Goal: Information Seeking & Learning: Understand process/instructions

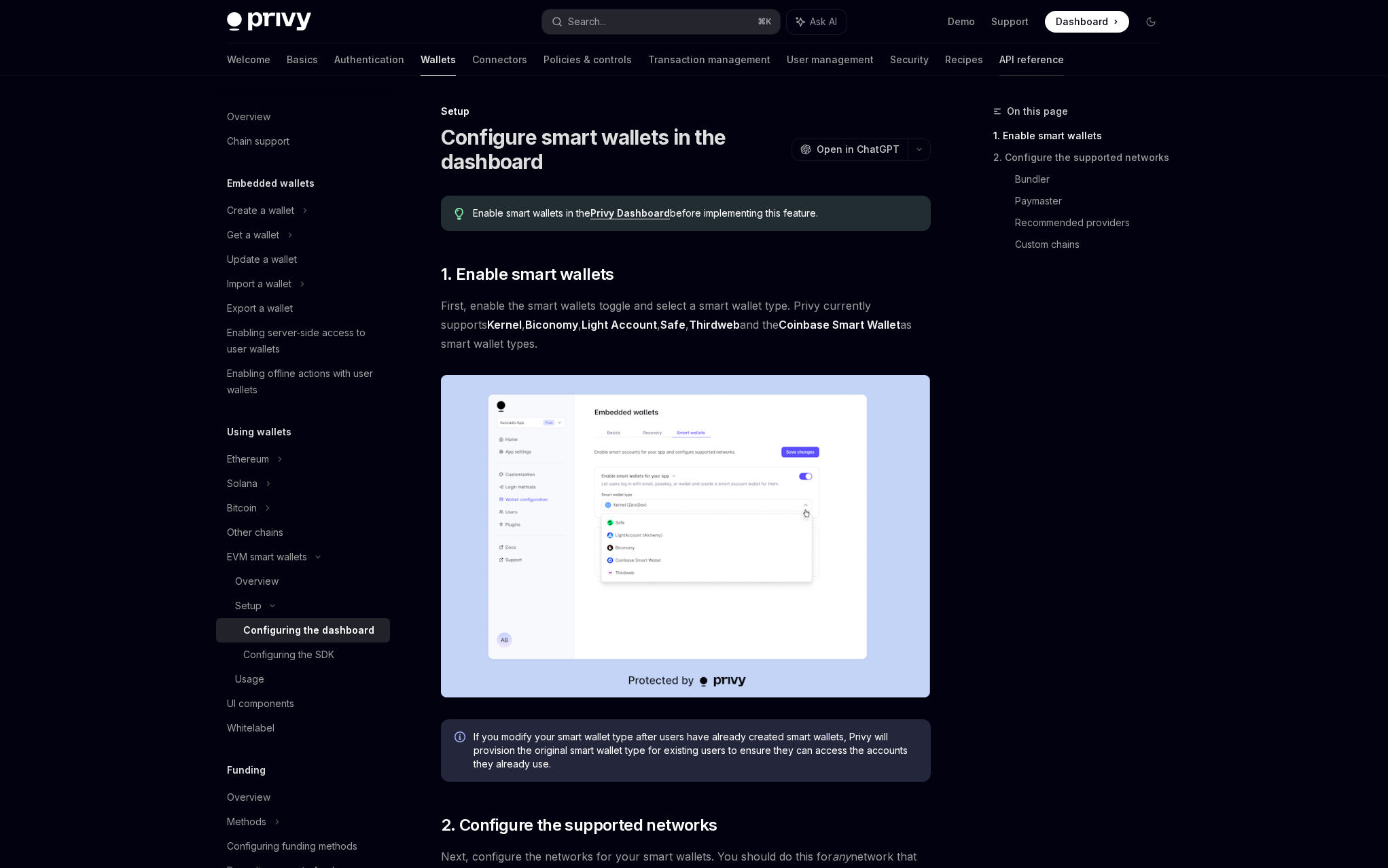
click at [999, 47] on link "API reference" at bounding box center [1032, 60] width 65 height 32
type textarea "*"
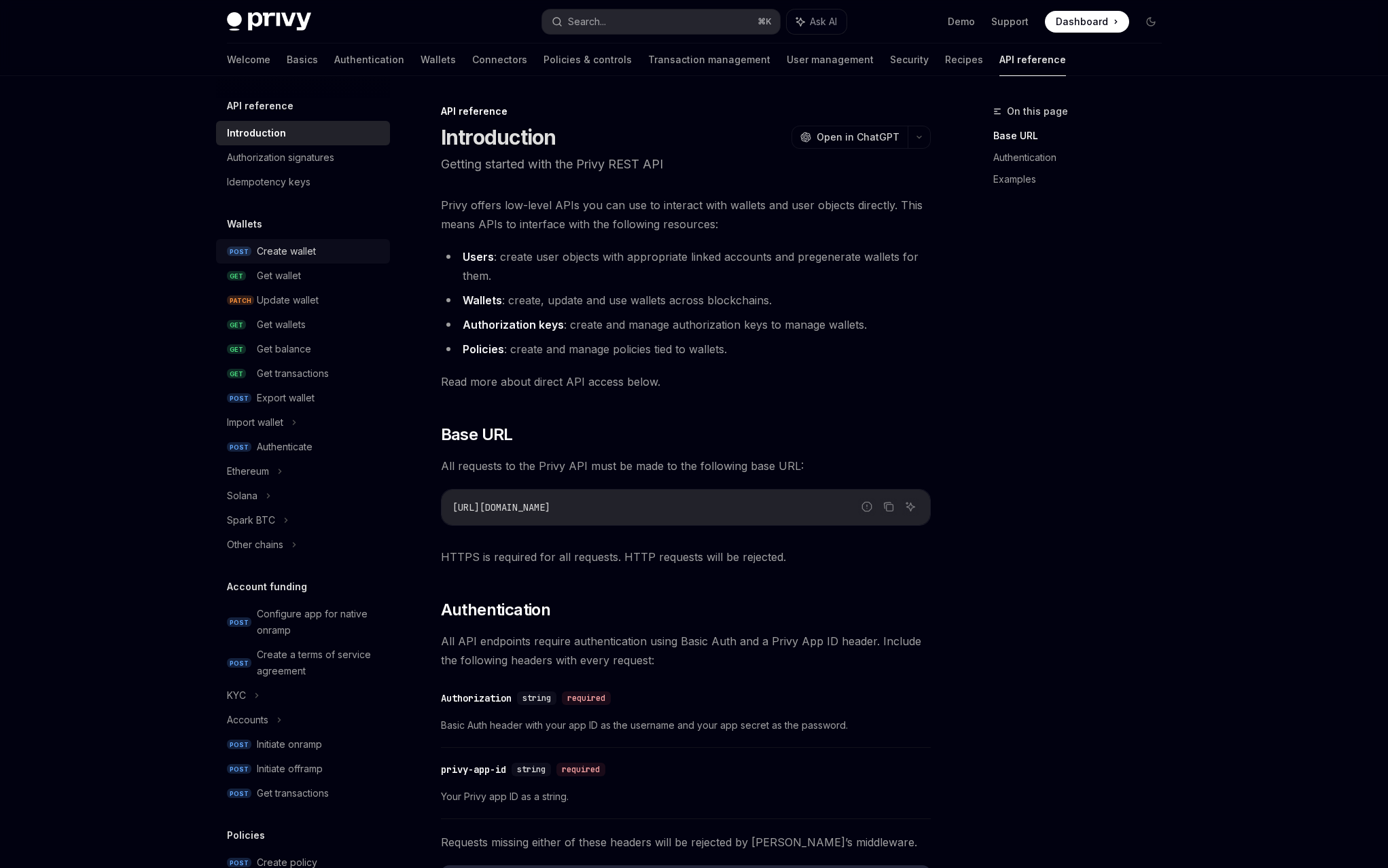
click at [316, 243] on div "Create wallet" at bounding box center [286, 251] width 59 height 16
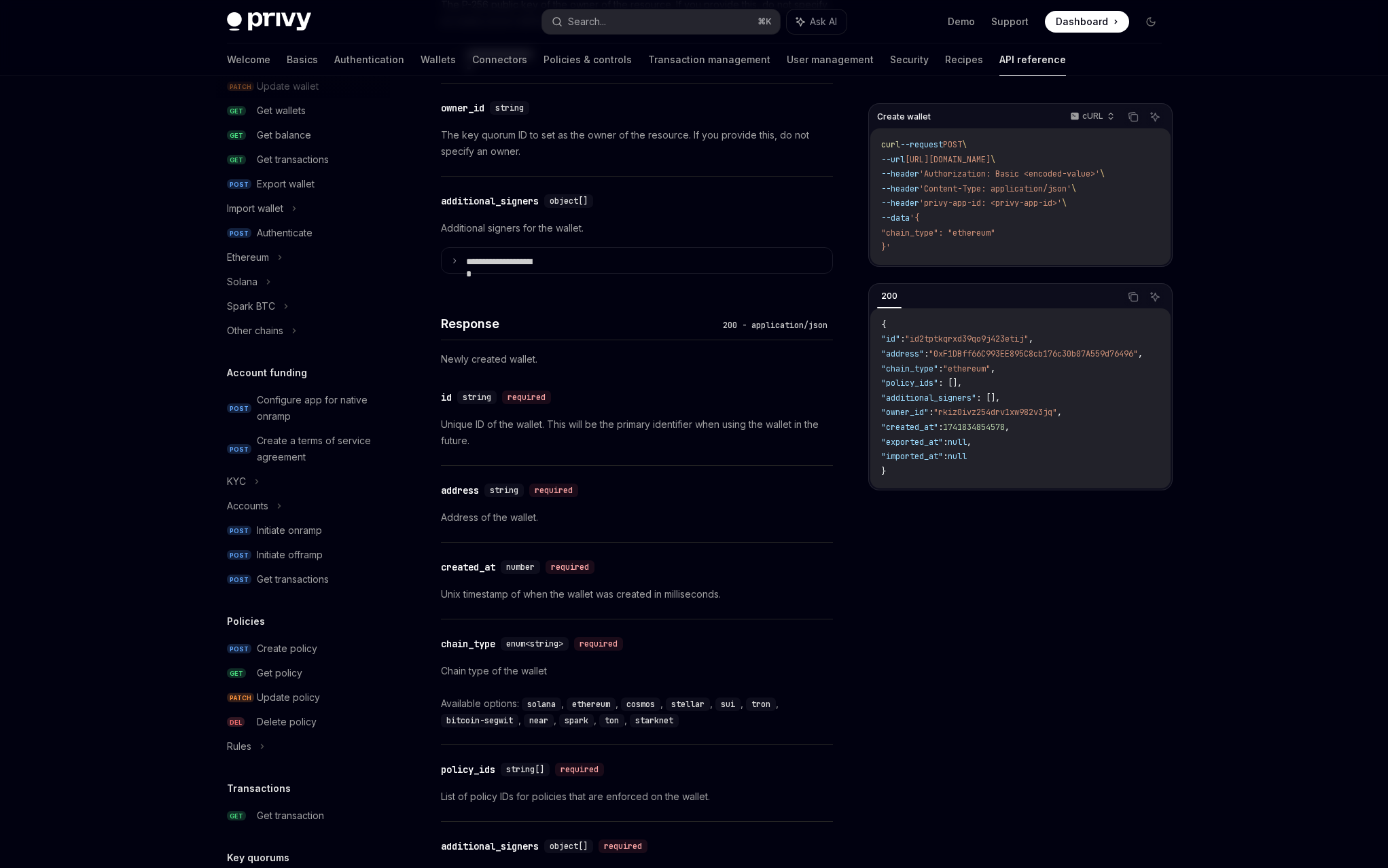
scroll to position [240, 0]
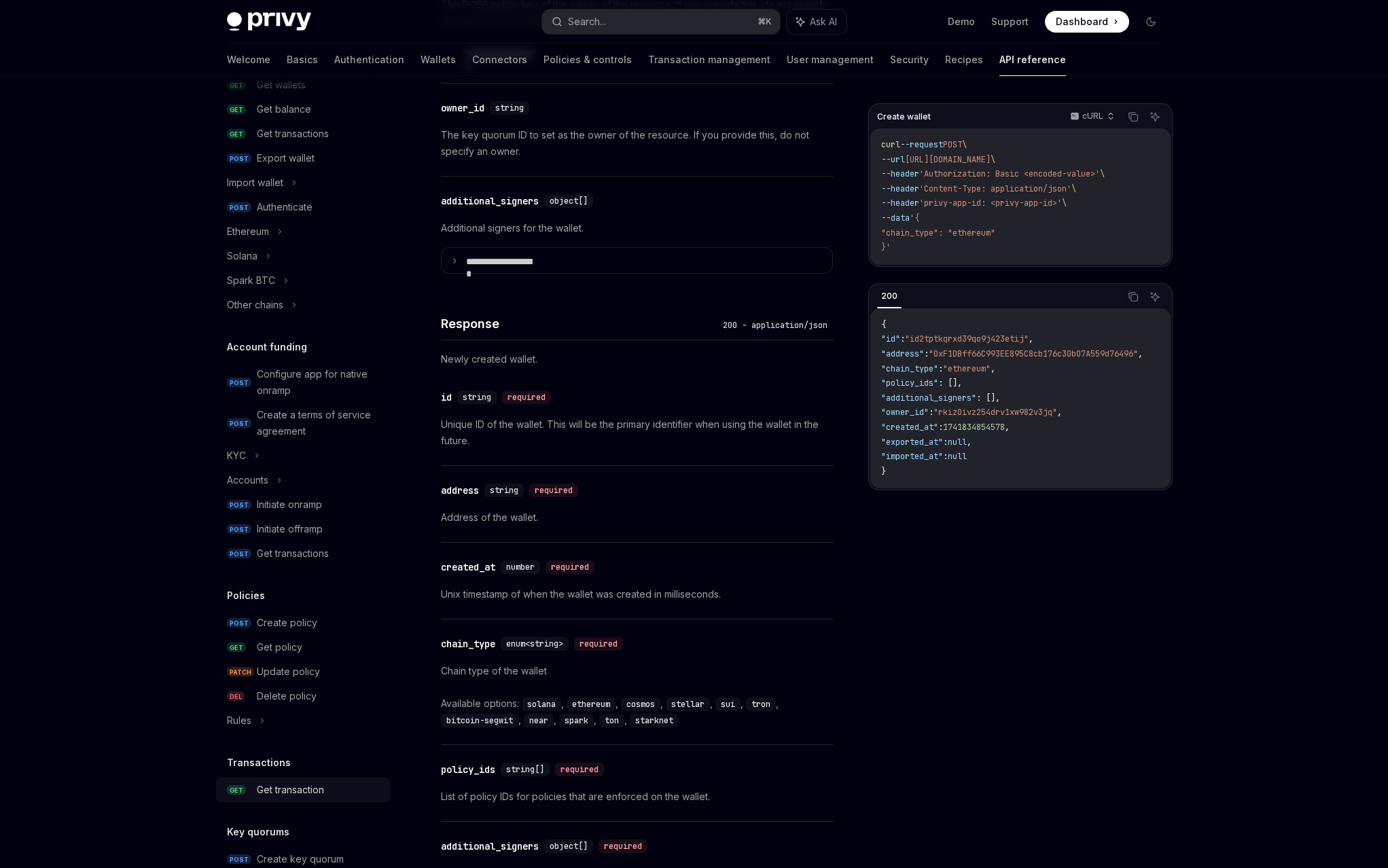
click at [324, 782] on div "Get transaction" at bounding box center [290, 789] width 67 height 16
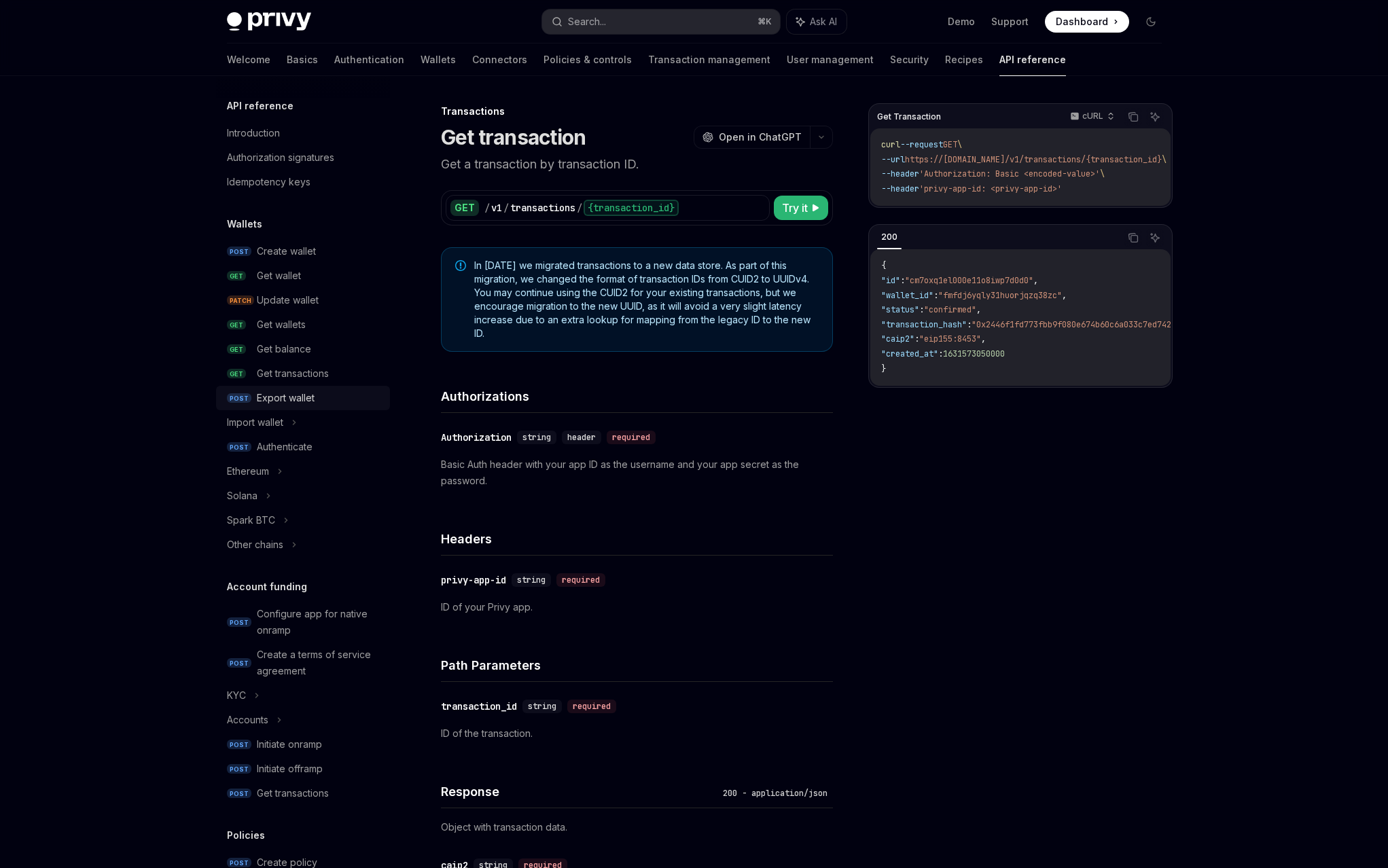
click at [315, 390] on div "Export wallet" at bounding box center [285, 398] width 58 height 16
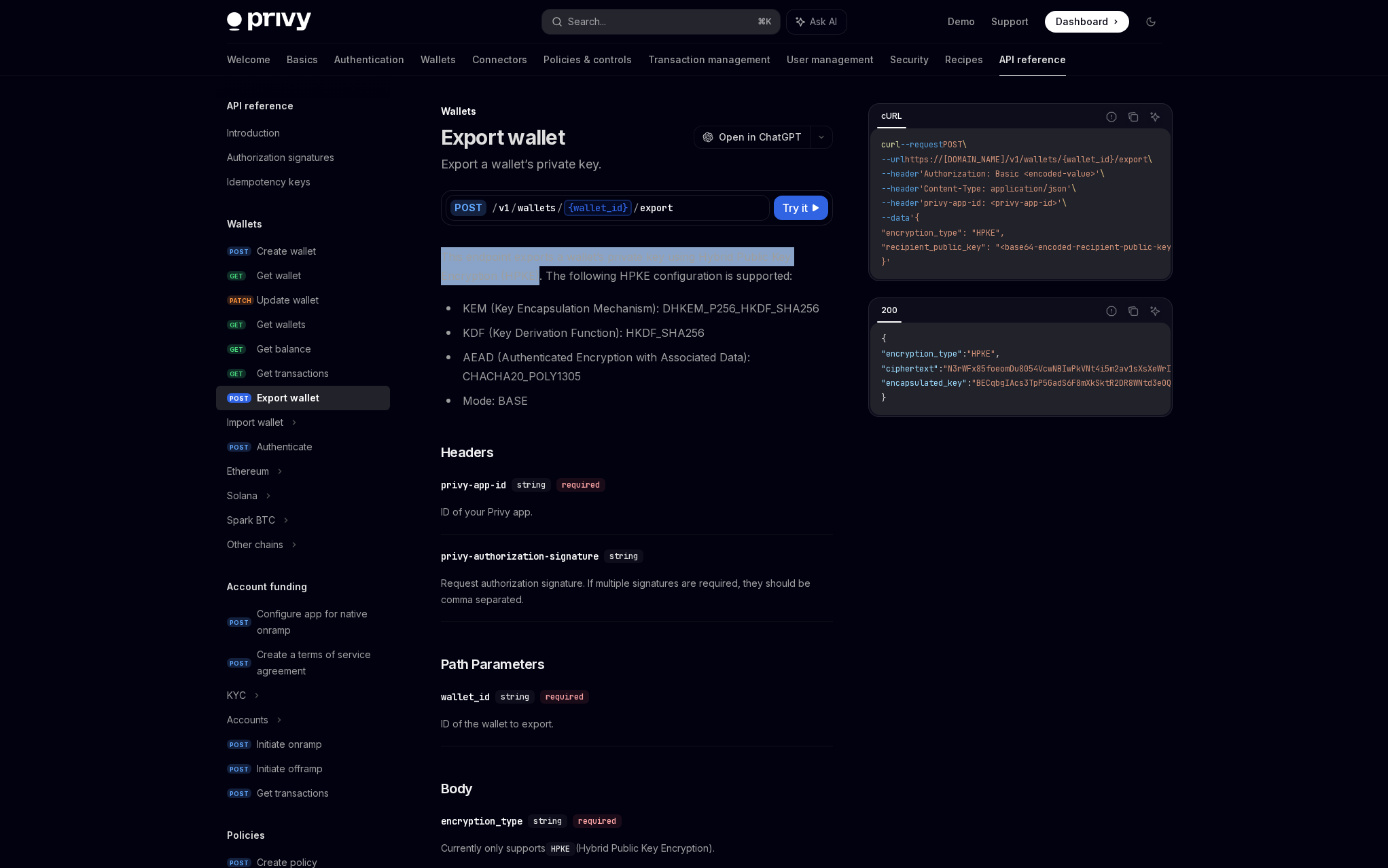
drag, startPoint x: 504, startPoint y: 194, endPoint x: 575, endPoint y: 215, distance: 74.0
click at [575, 247] on span "This endpoint exports a wallet’s private key using Hybrid Public Key Encryption…" at bounding box center [637, 266] width 392 height 38
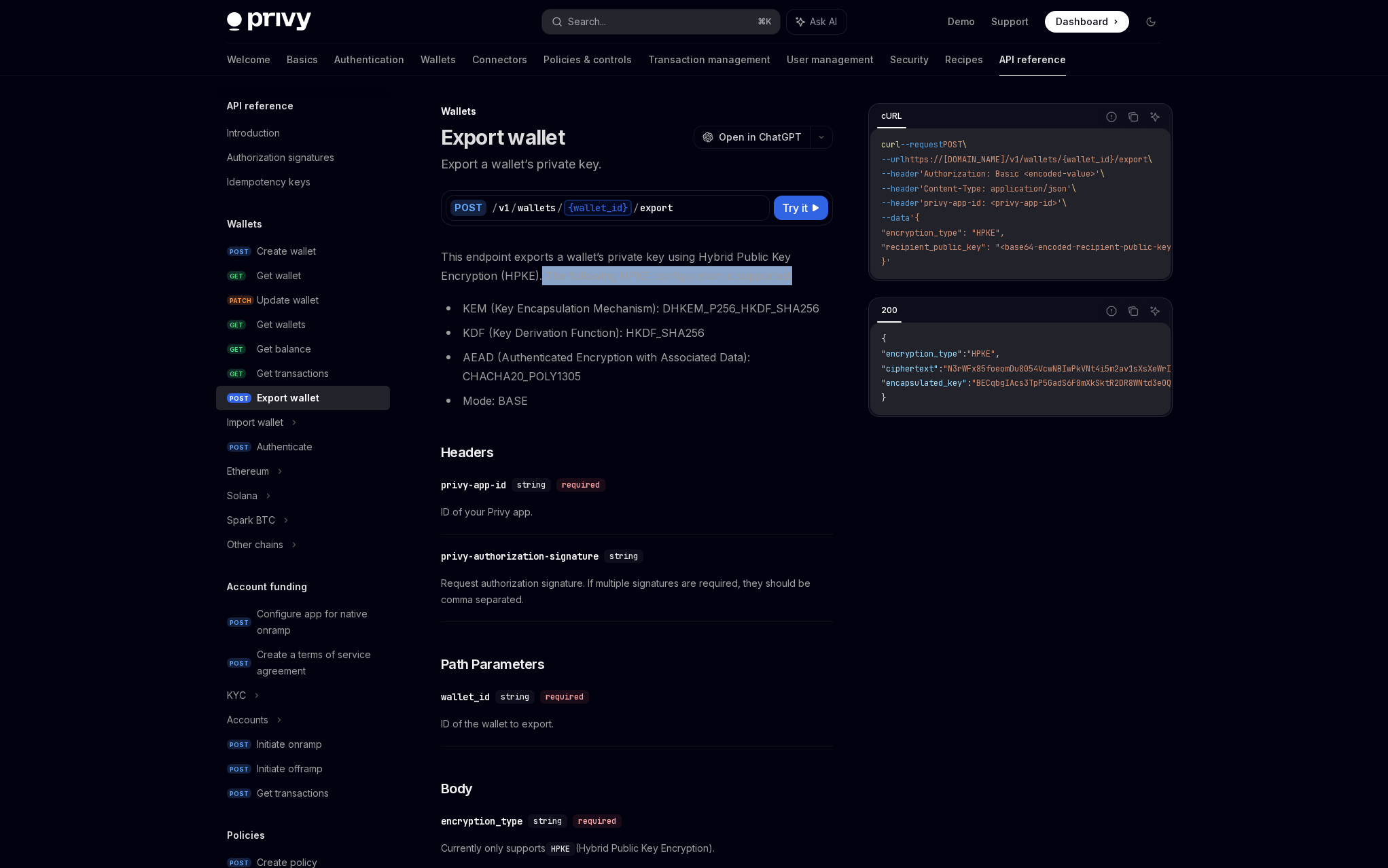
drag, startPoint x: 579, startPoint y: 210, endPoint x: 763, endPoint y: 209, distance: 184.0
click at [763, 247] on span "This endpoint exports a wallet’s private key using Hybrid Public Key Encryption…" at bounding box center [637, 266] width 392 height 38
click at [739, 323] on li "KDF (Key Derivation Function): HKDF_SHA256" at bounding box center [637, 332] width 392 height 19
click at [729, 348] on li "AEAD (Authenticated Encryption with Associated Data): CHACHA20_POLY1305" at bounding box center [637, 367] width 392 height 38
click at [688, 391] on li "Mode: BASE" at bounding box center [637, 400] width 392 height 19
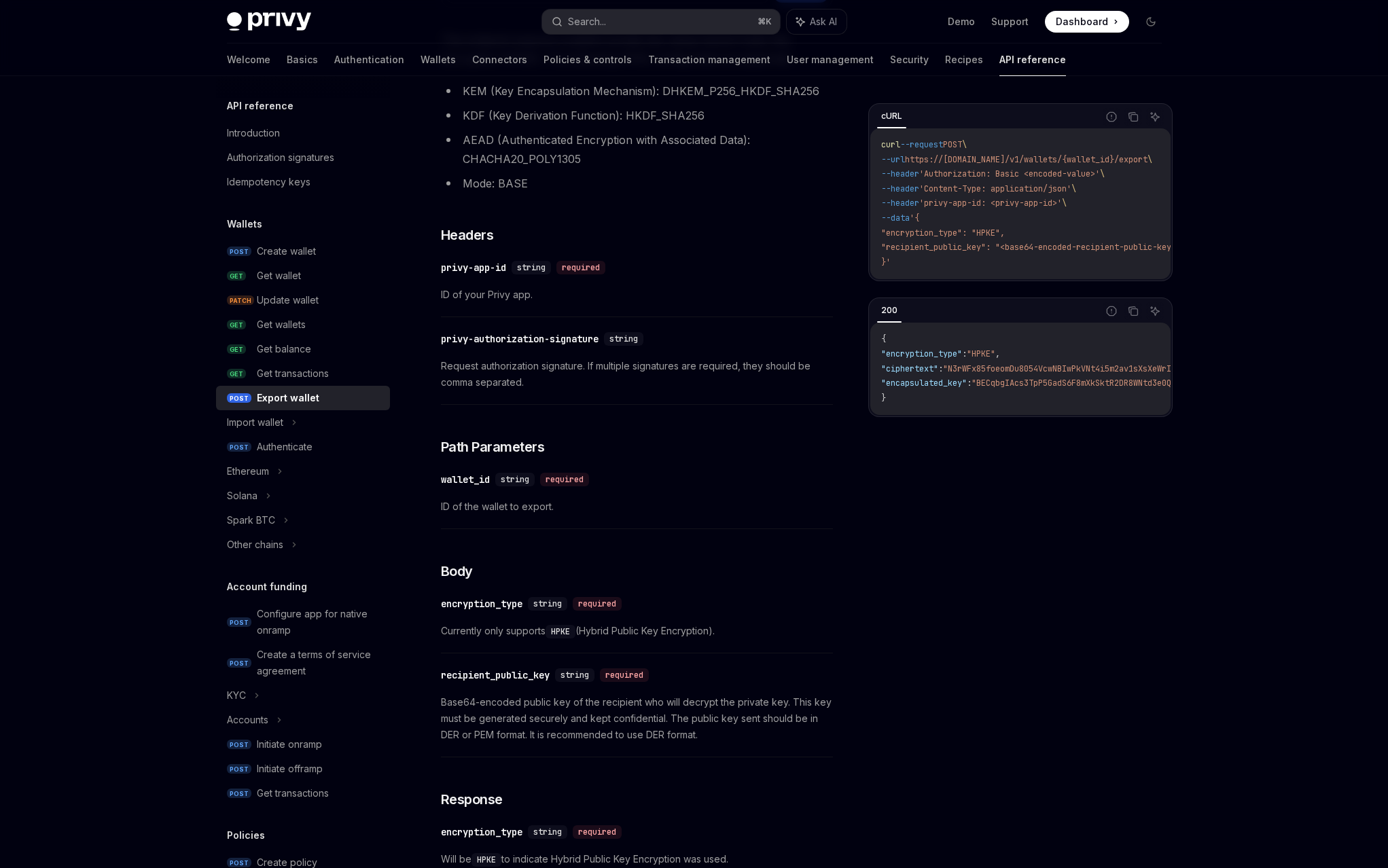
scroll to position [230, 0]
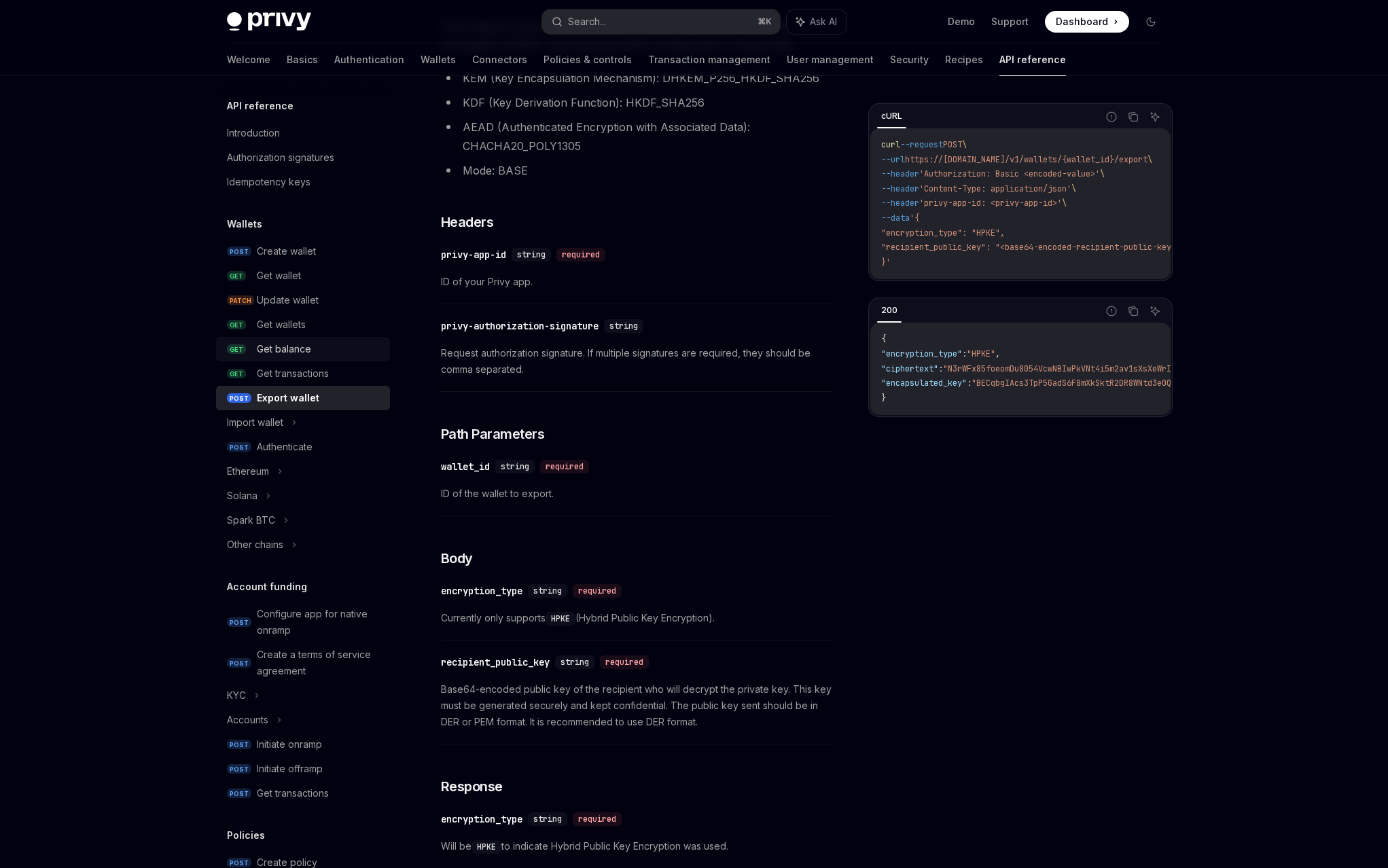
click at [311, 341] on div "Get balance" at bounding box center [283, 348] width 54 height 16
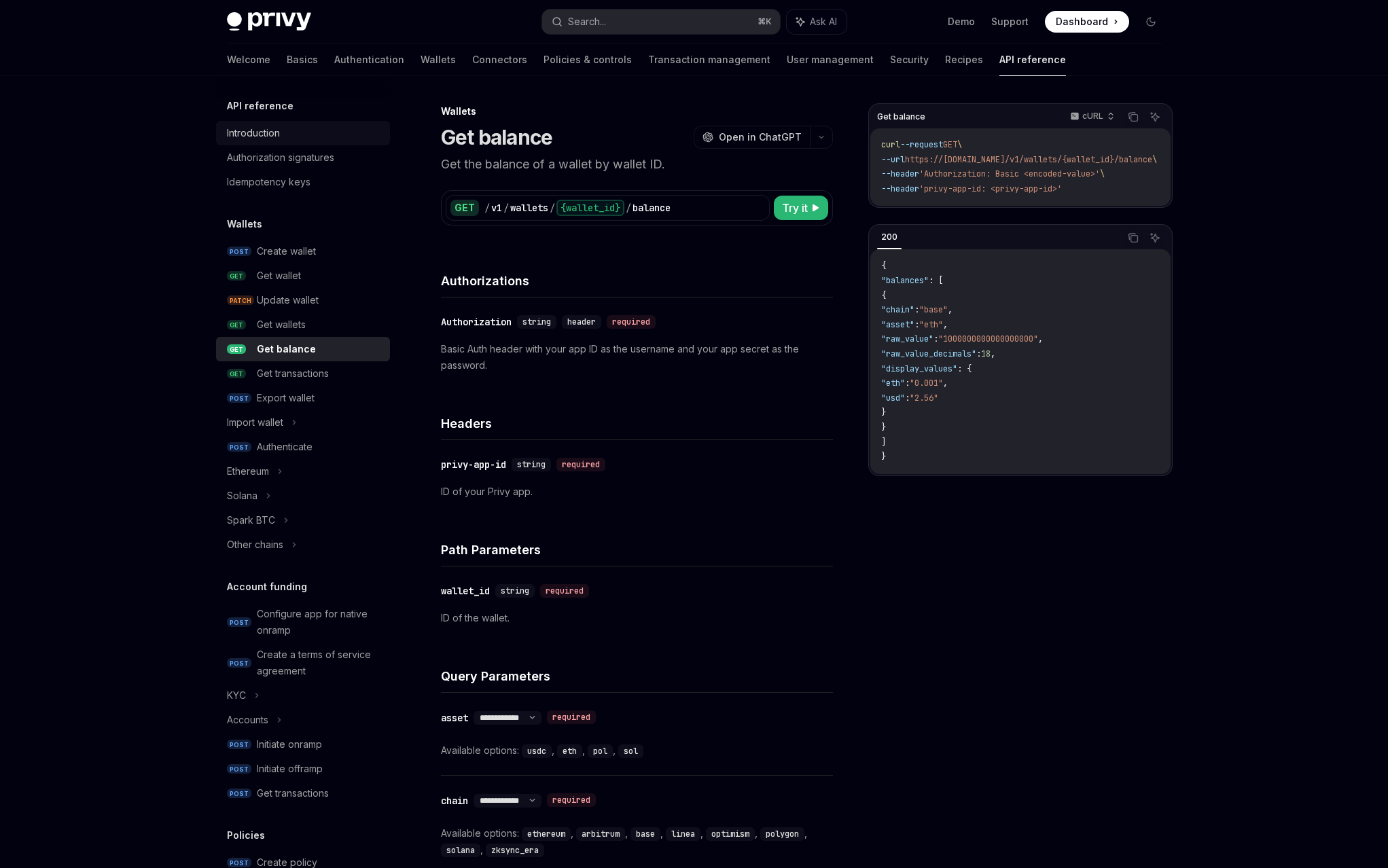
click at [280, 125] on div "Introduction" at bounding box center [254, 133] width 53 height 16
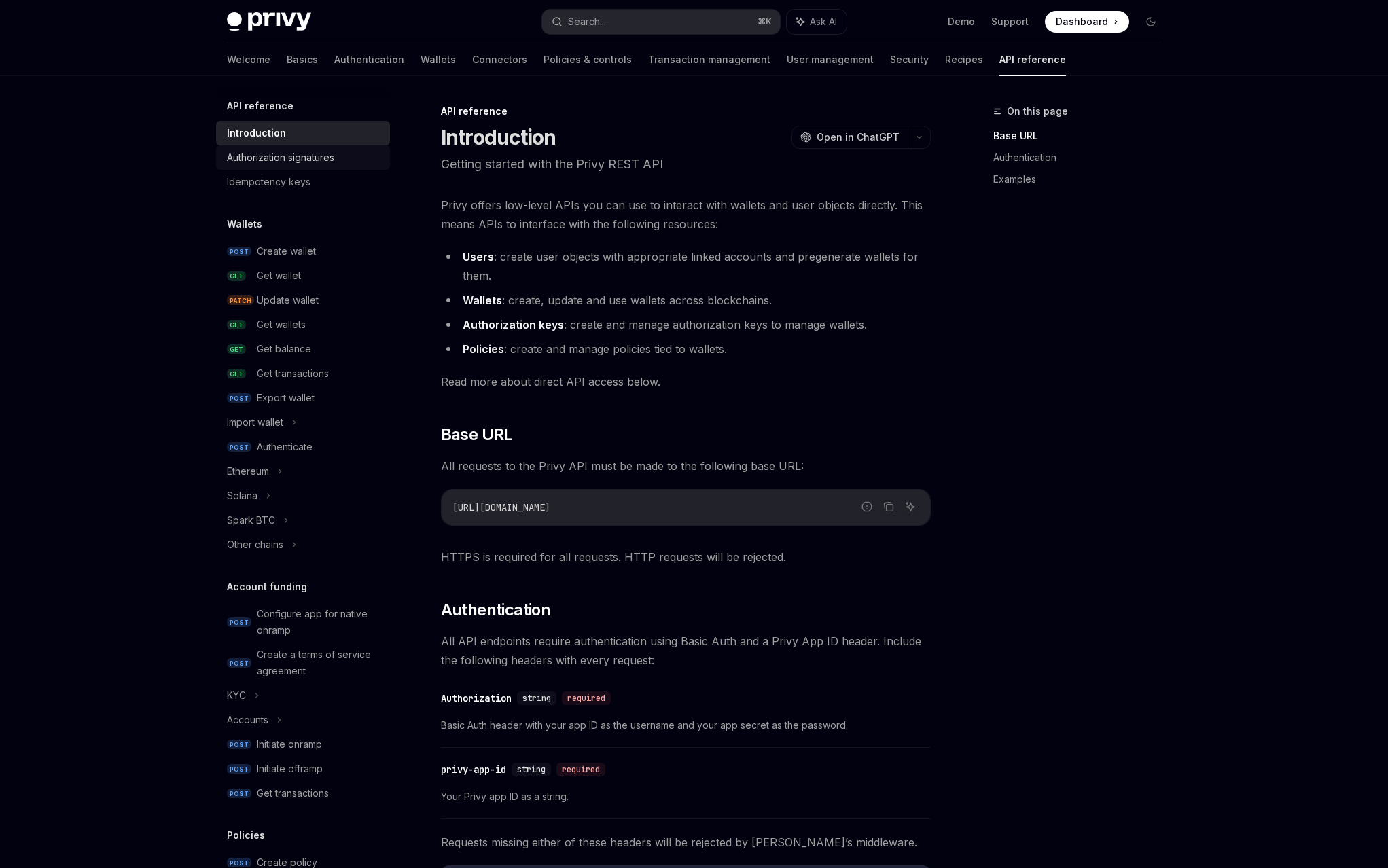
click at [335, 149] on div "Authorization signatures" at bounding box center [281, 157] width 107 height 16
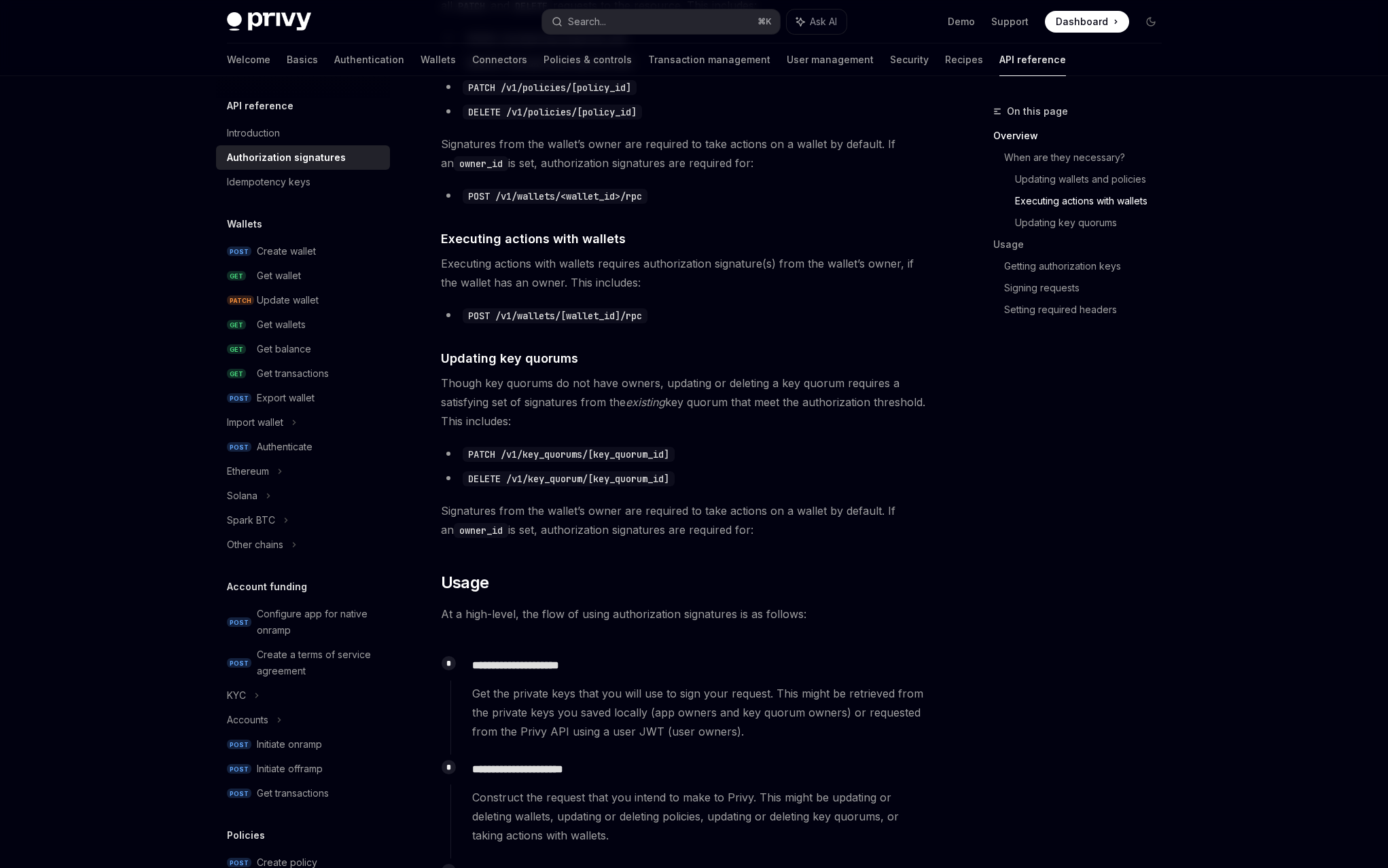
scroll to position [726, 0]
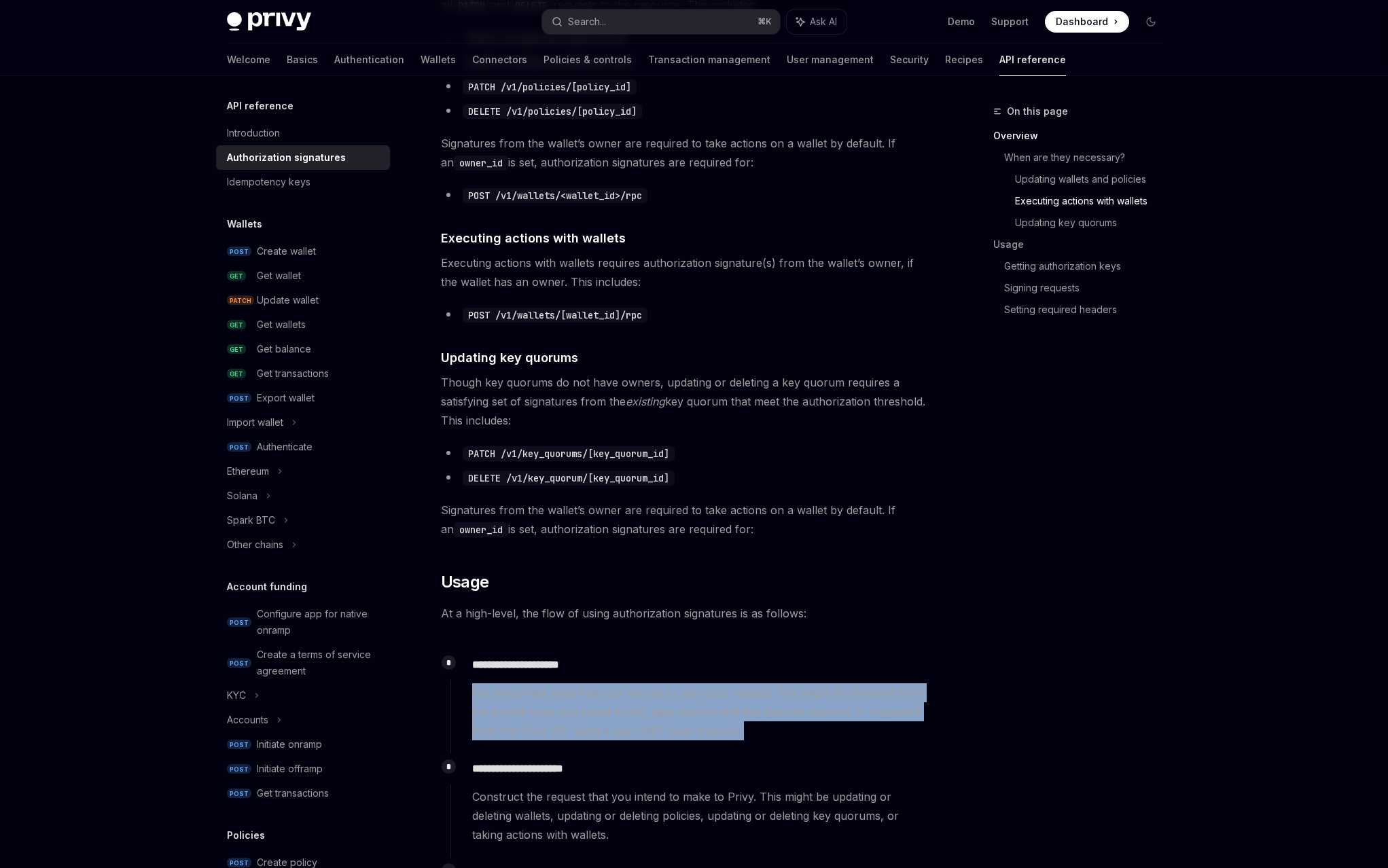
drag, startPoint x: 527, startPoint y: 341, endPoint x: 751, endPoint y: 370, distance: 225.9
click at [751, 684] on span "Get the private keys that you will use to sign your request. This might be retr…" at bounding box center [701, 712] width 458 height 57
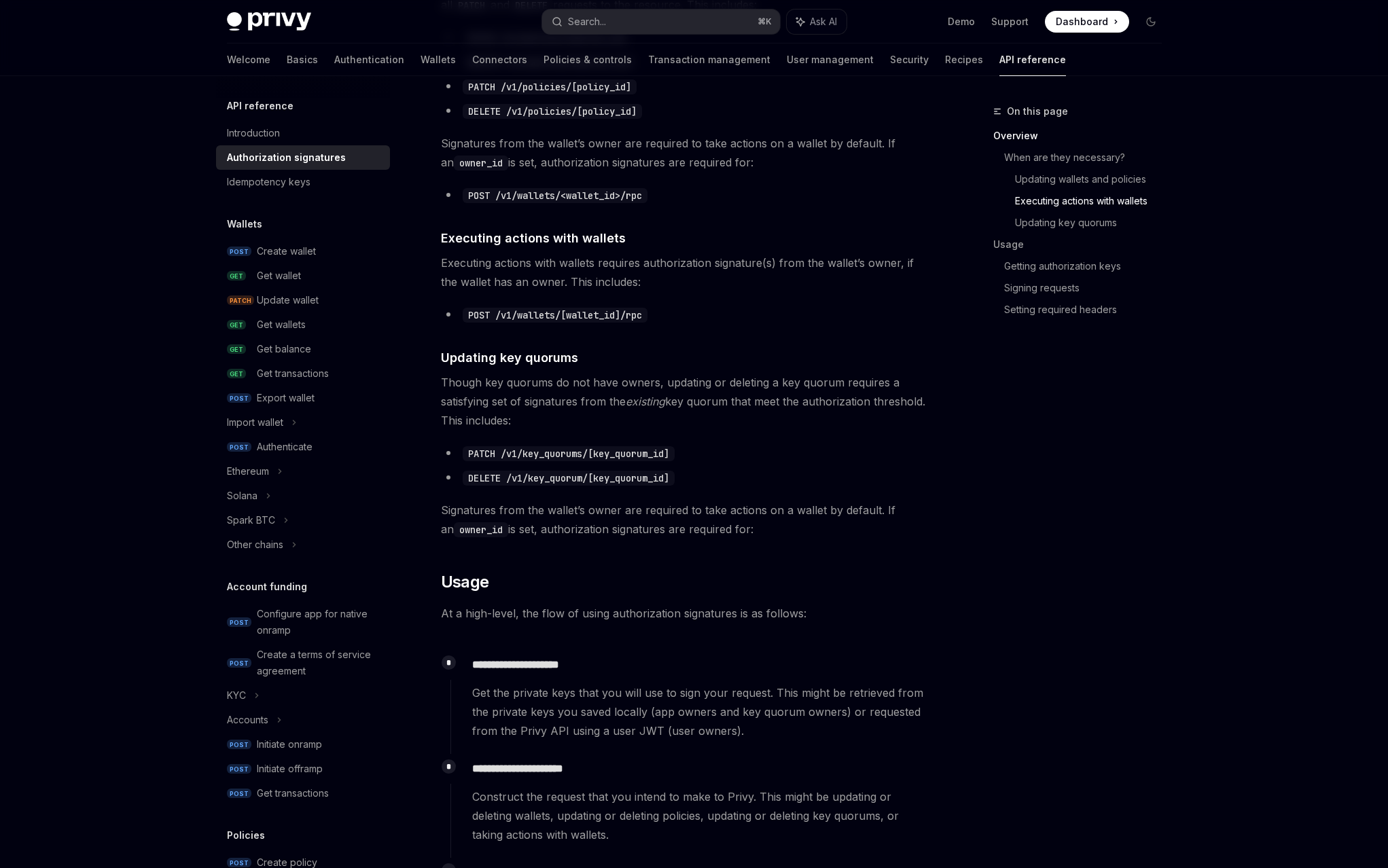
click at [644, 754] on div "**********" at bounding box center [690, 799] width 480 height 90
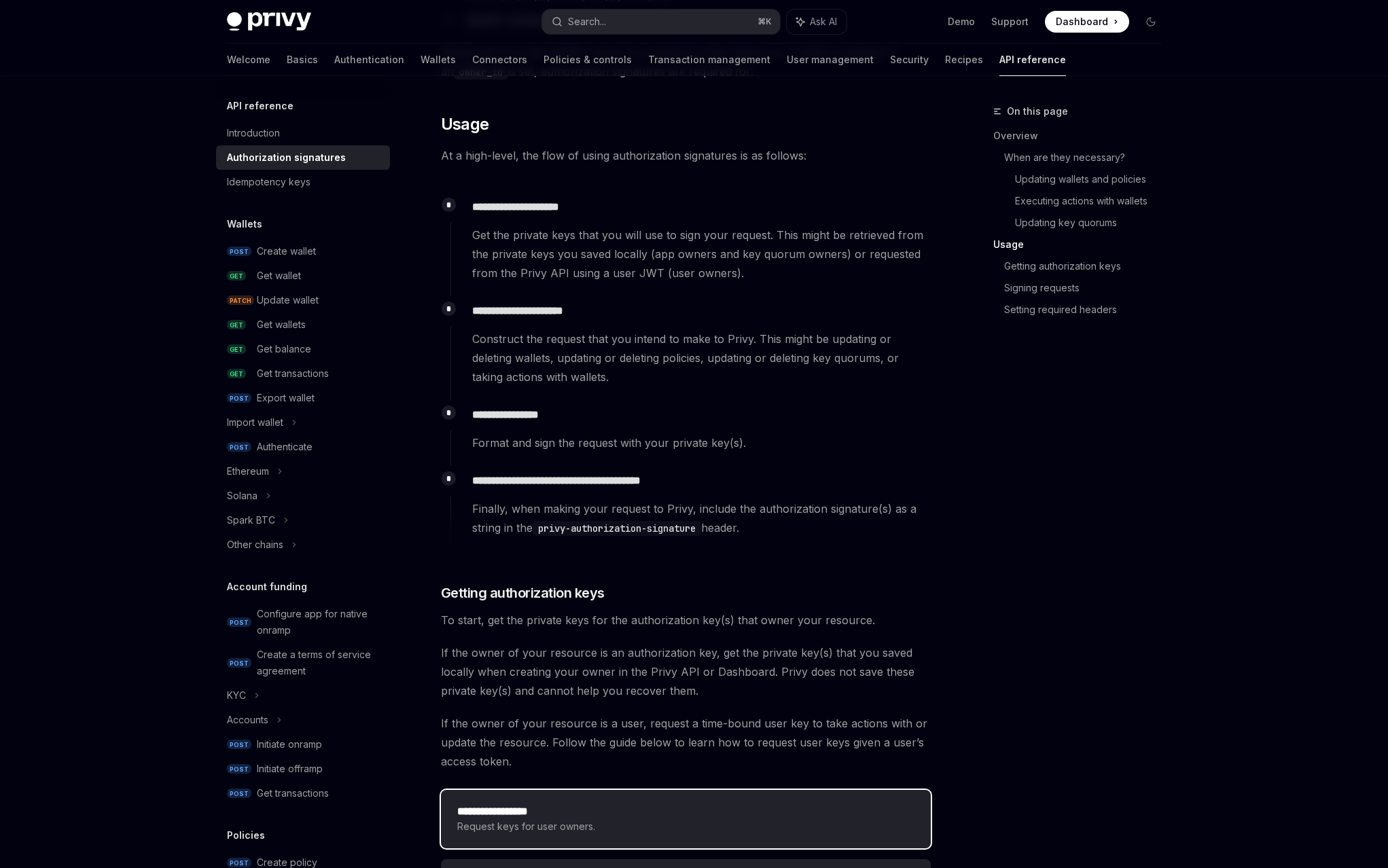
scroll to position [1263, 0]
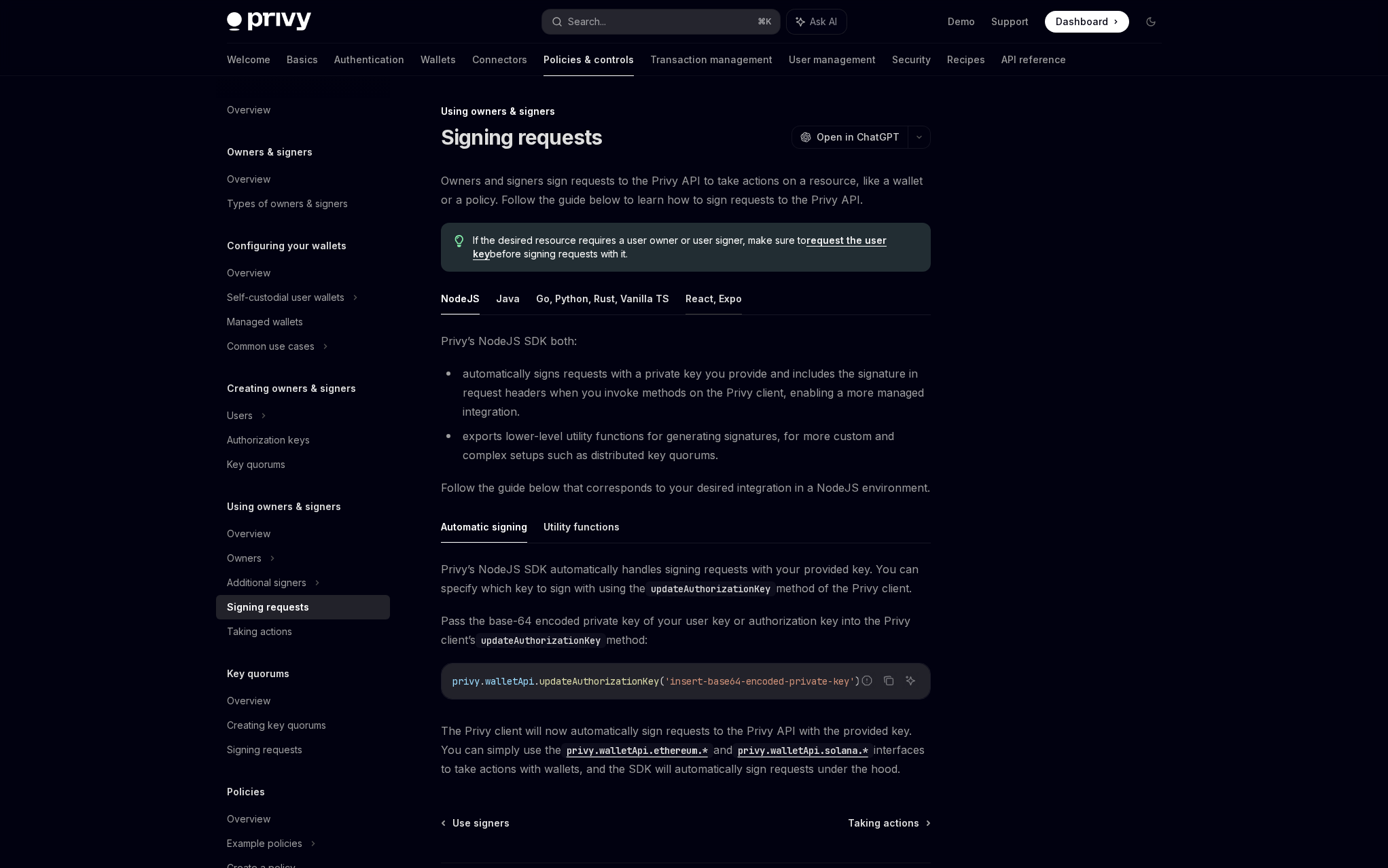
click at [693, 283] on button "React, Expo" at bounding box center [713, 299] width 56 height 32
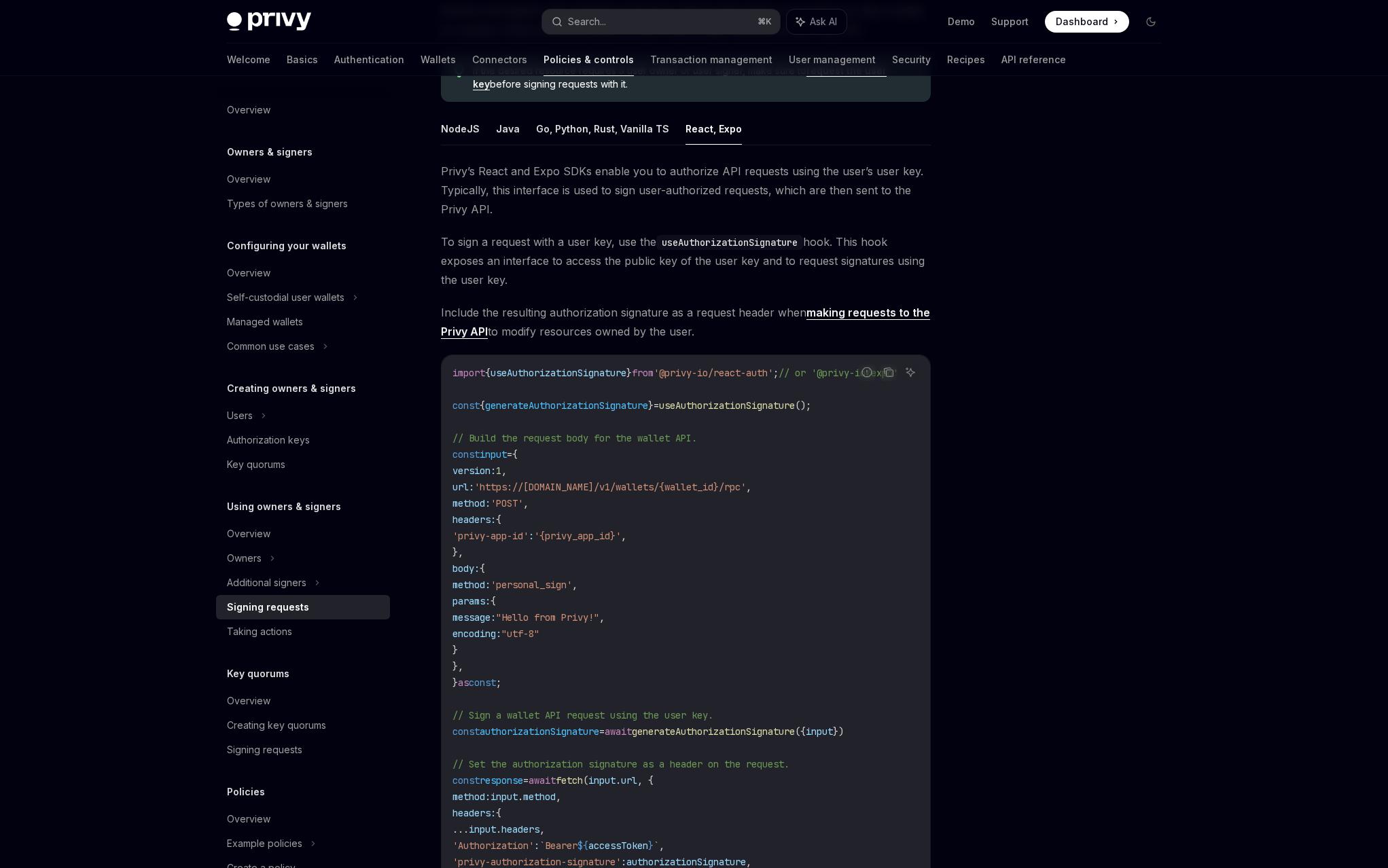
scroll to position [186, 0]
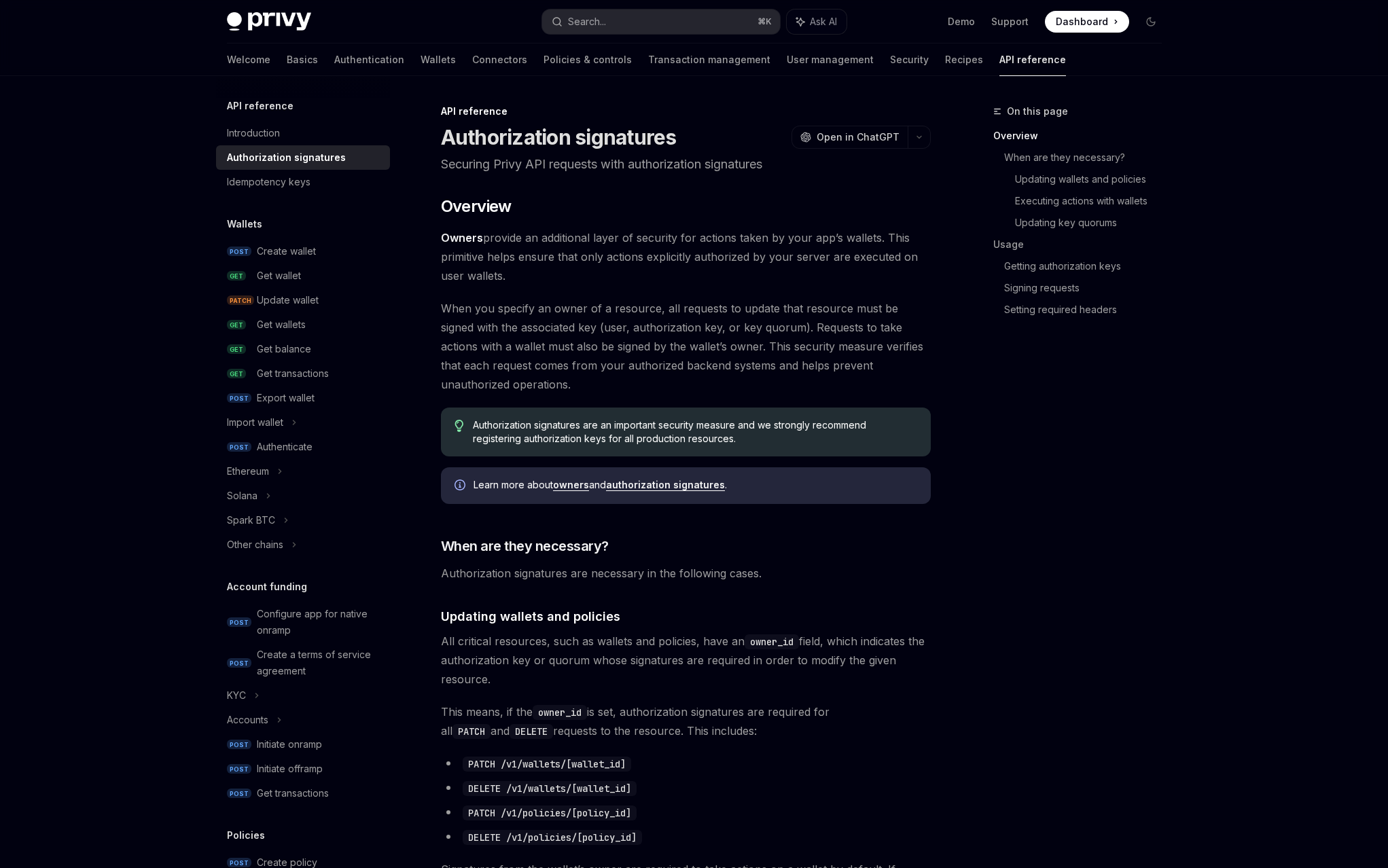
click at [784, 32] on div "Privy Docs home page Search... ⌘ K Ask AI Demo Support Dashboard Dashboard Sear…" at bounding box center [694, 22] width 935 height 43
click at [890, 43] on link "Security" at bounding box center [909, 60] width 39 height 32
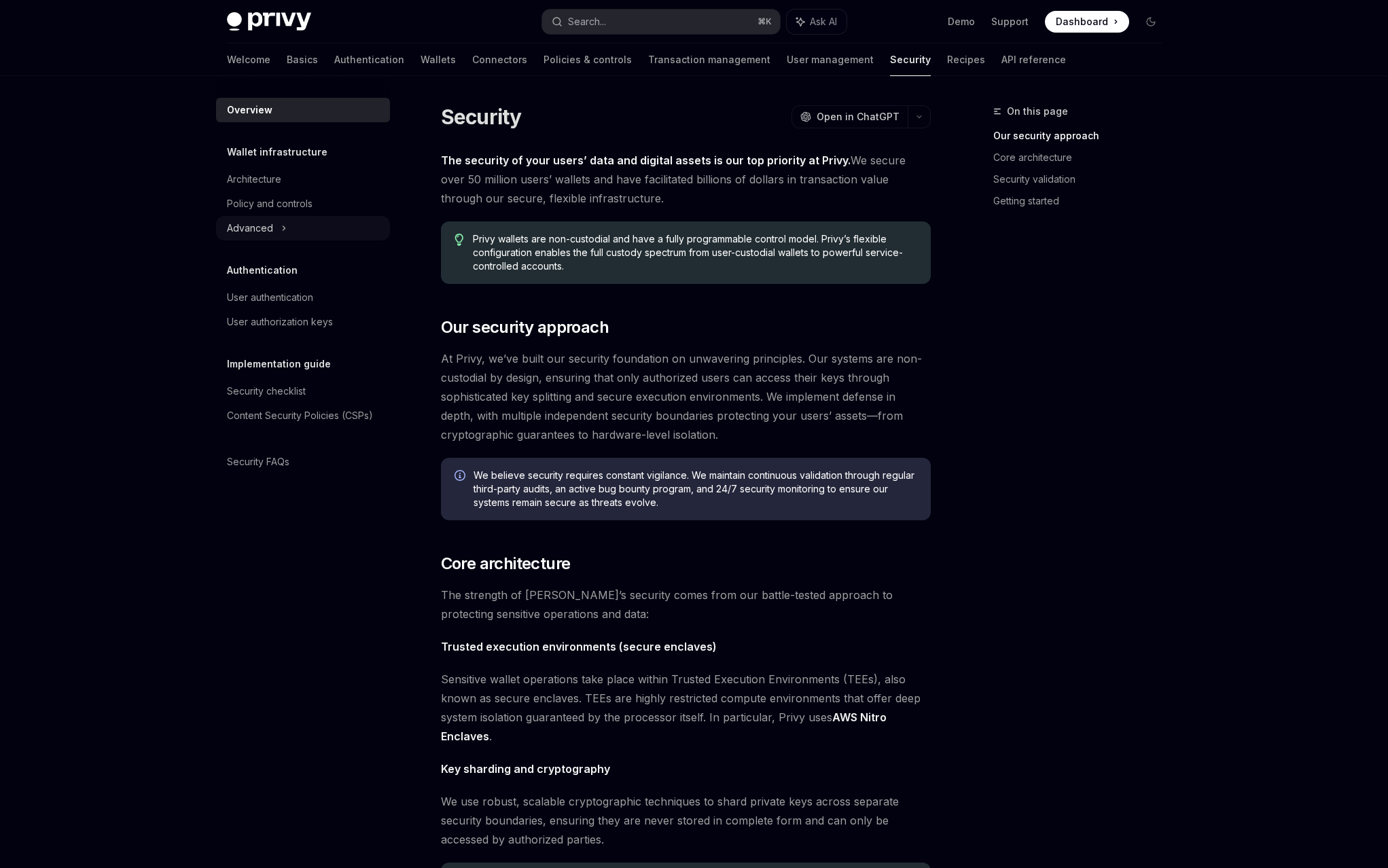
click at [371, 216] on div "Advanced" at bounding box center [303, 228] width 174 height 25
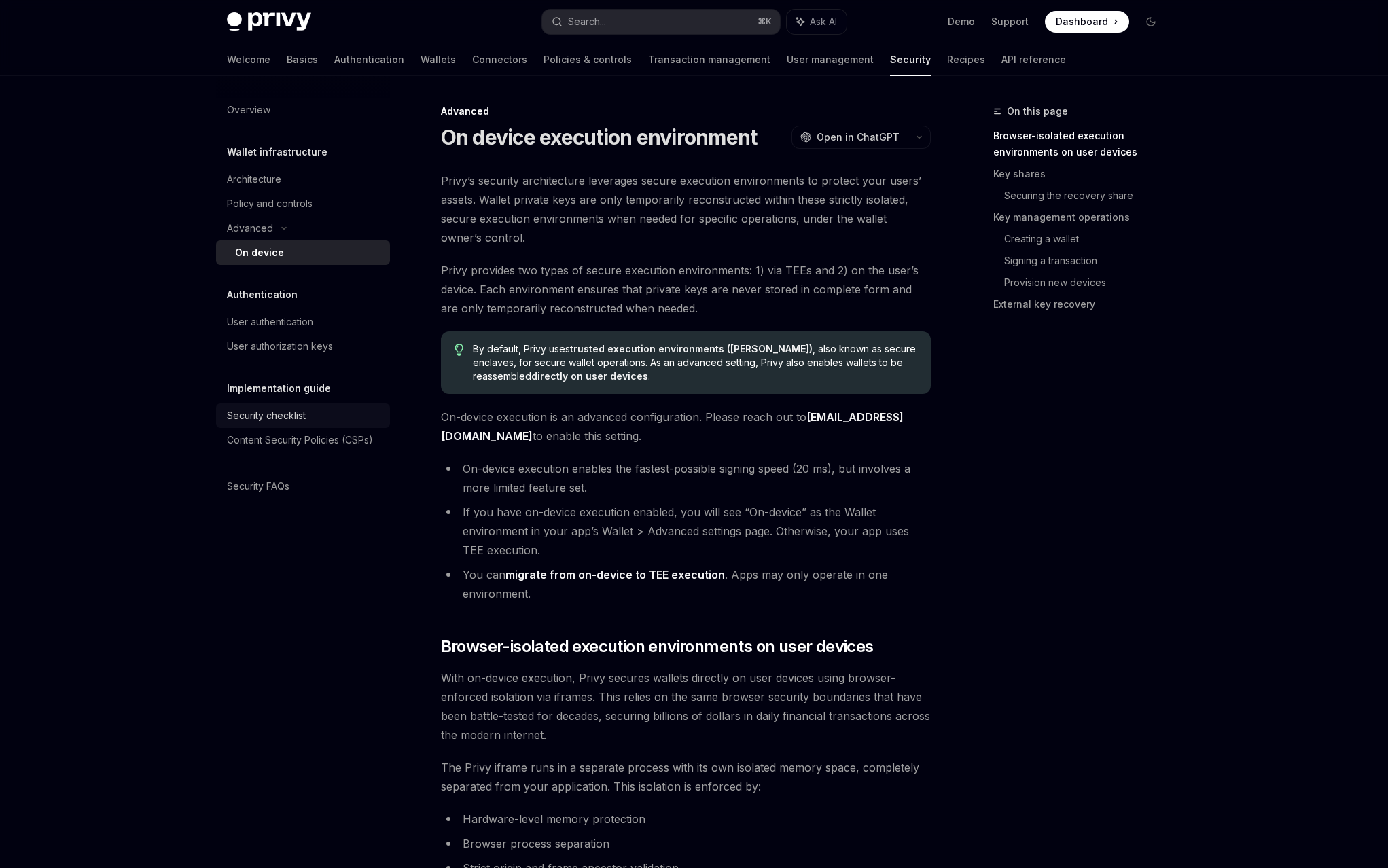
click at [306, 407] on div "Security checklist" at bounding box center [267, 415] width 79 height 16
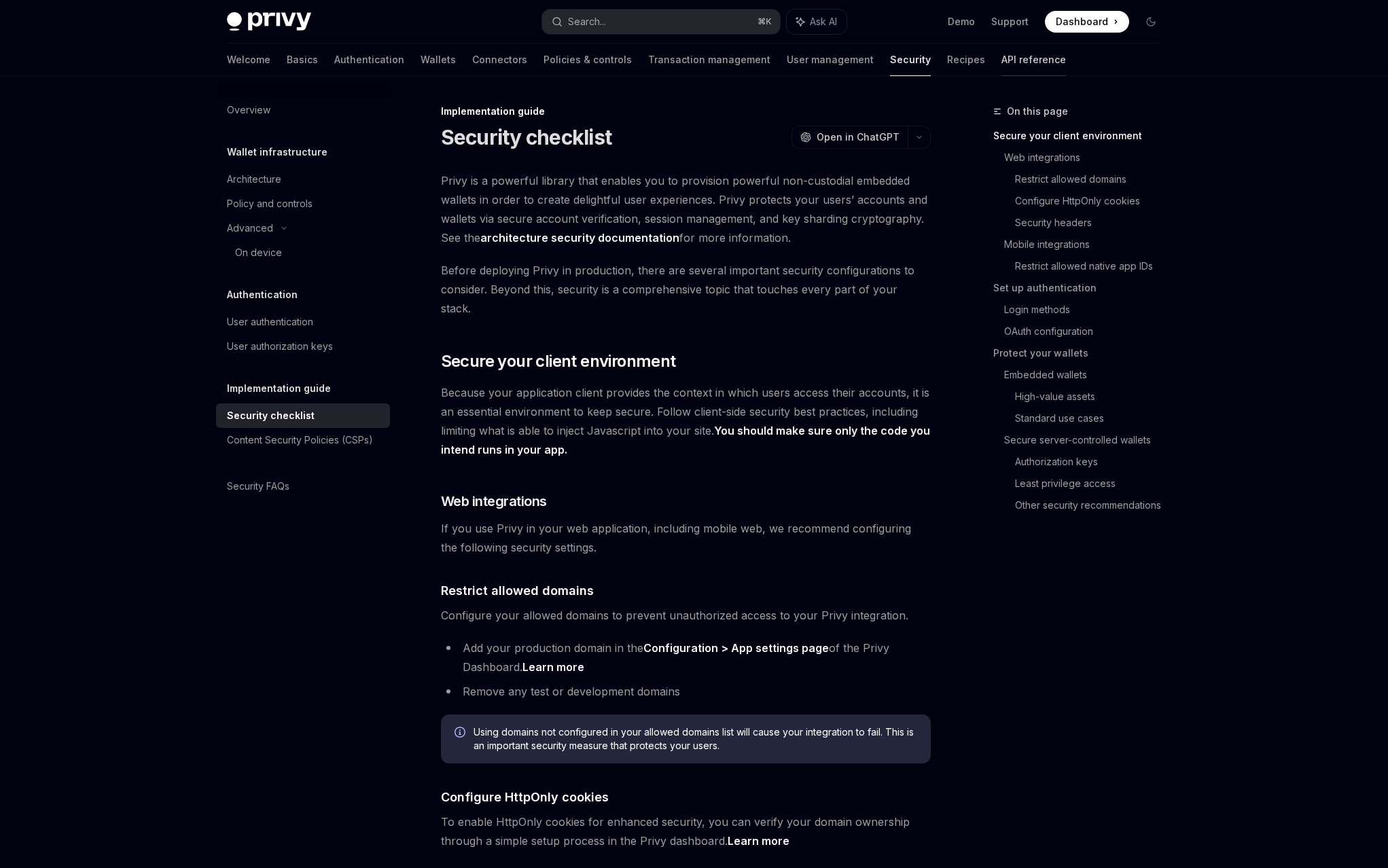
click at [1002, 47] on link "API reference" at bounding box center [1034, 60] width 65 height 32
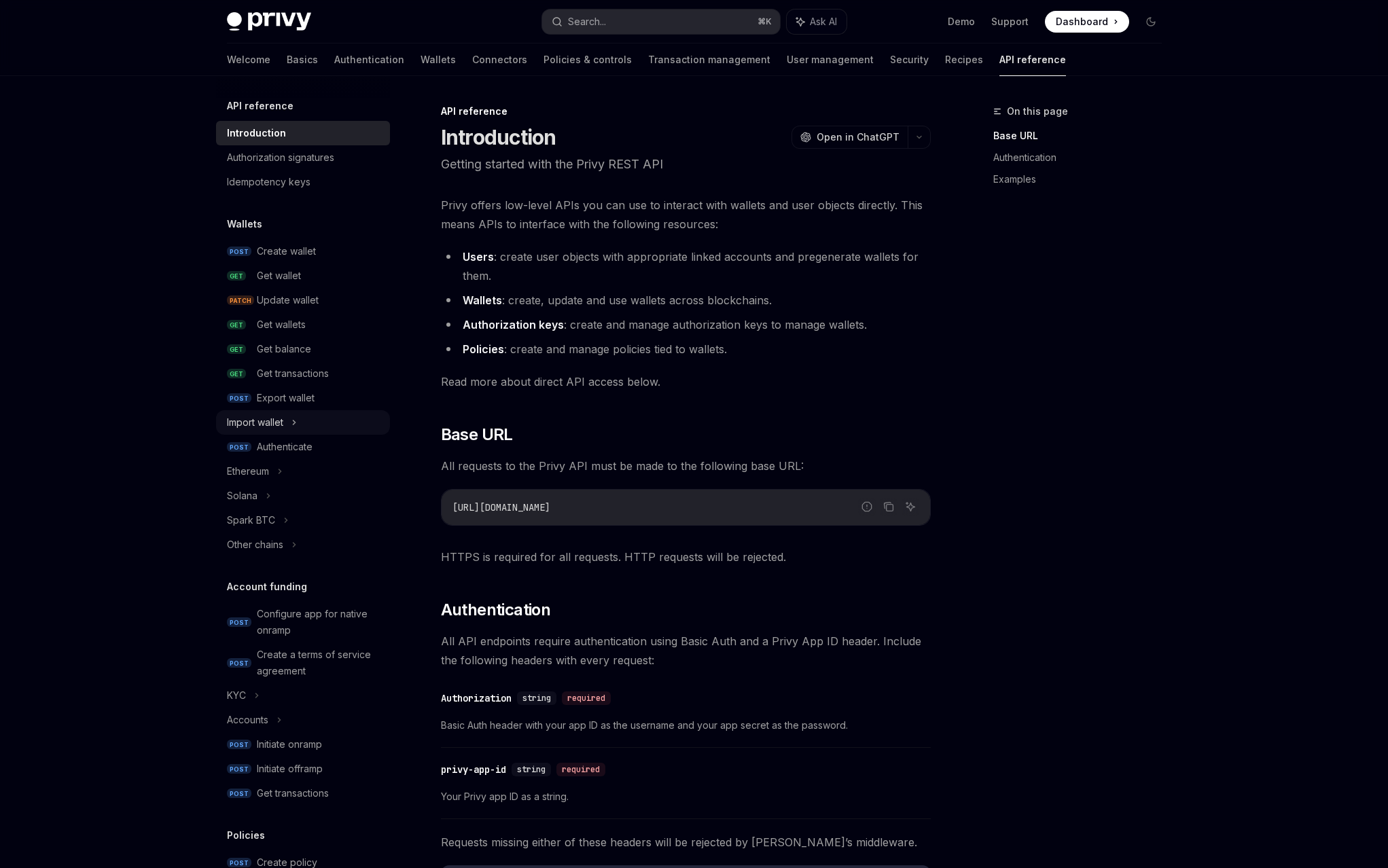
click at [390, 410] on div "Import wallet" at bounding box center [303, 422] width 174 height 25
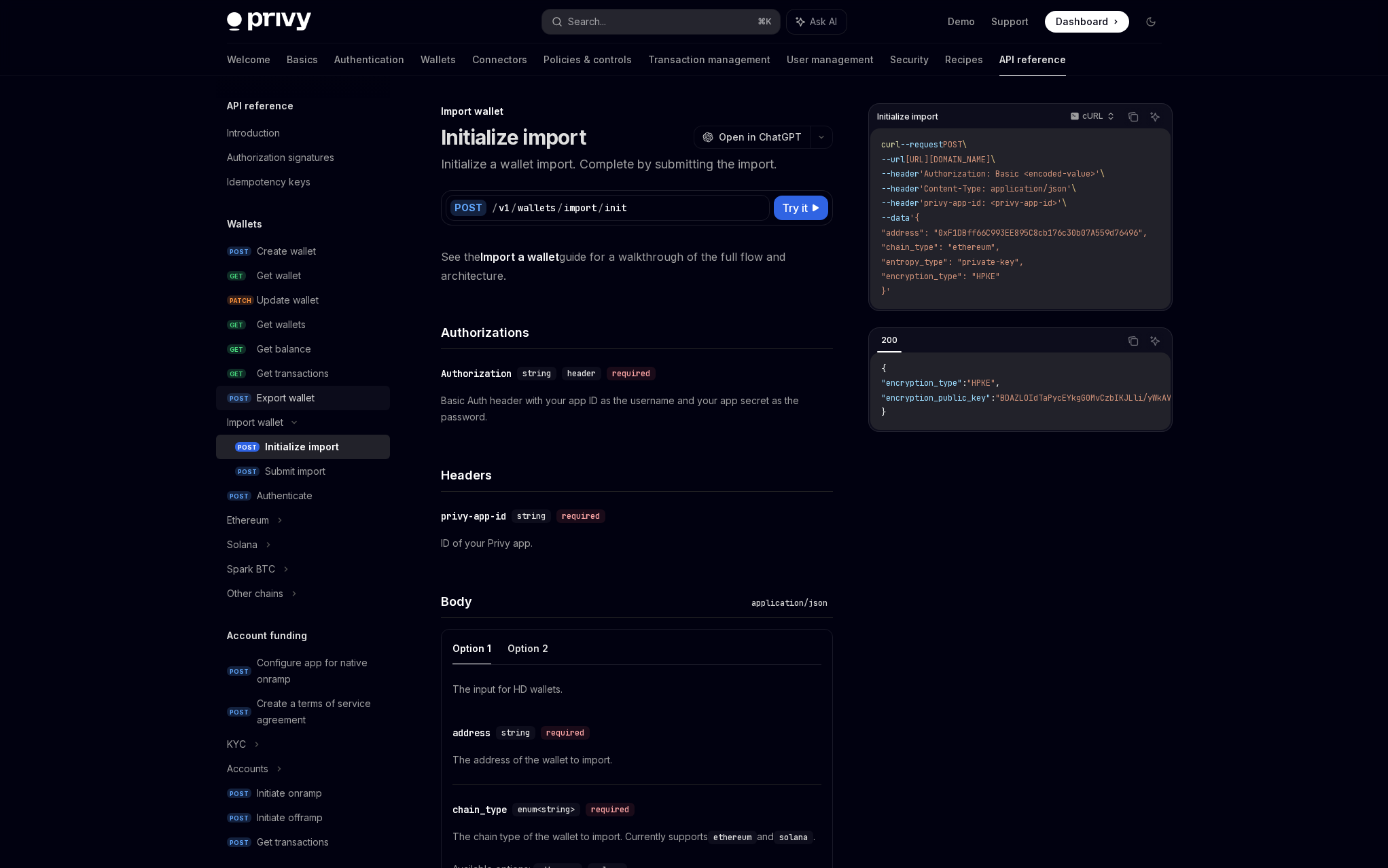
click at [315, 390] on div "Export wallet" at bounding box center [285, 398] width 58 height 16
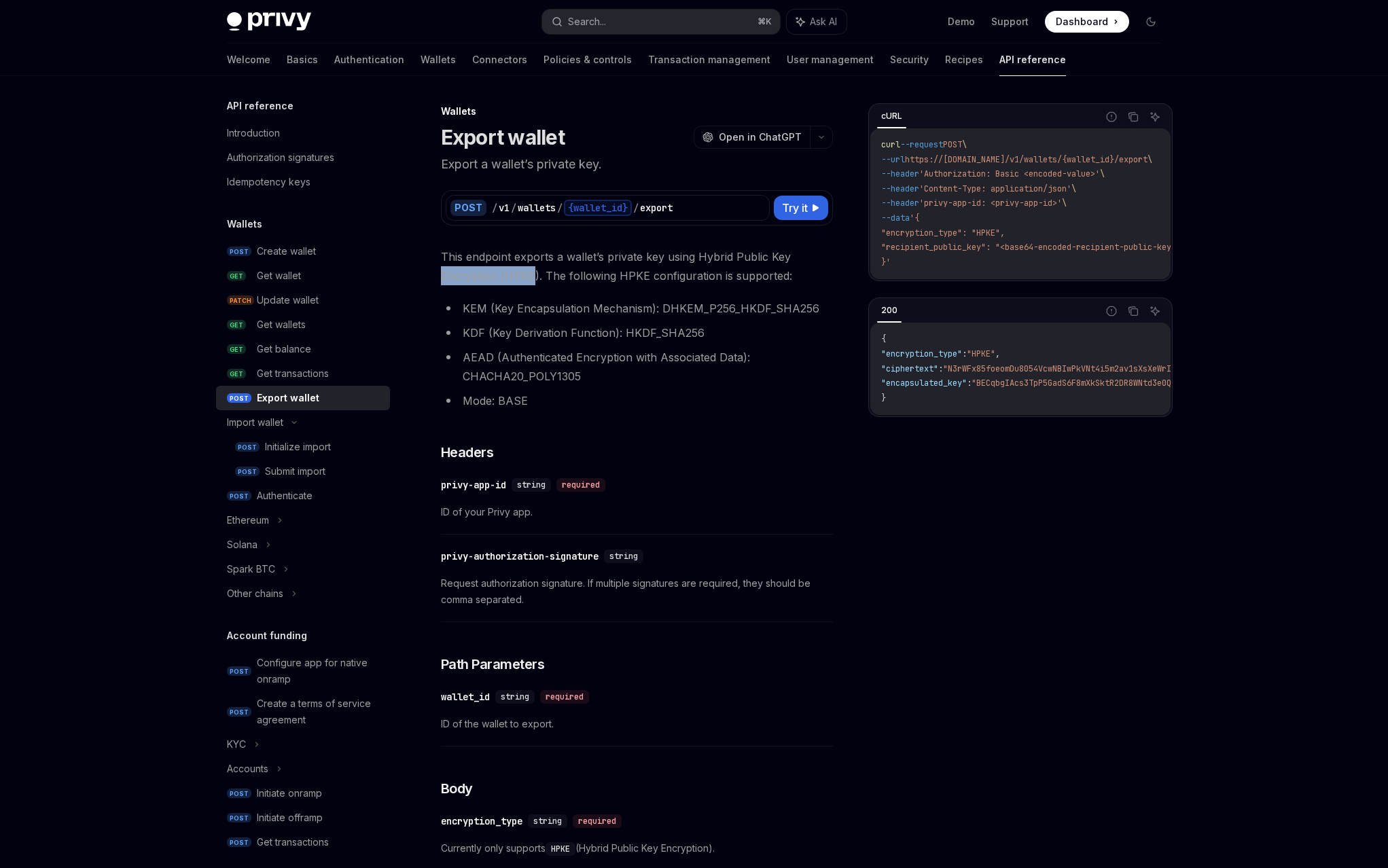
drag, startPoint x: 504, startPoint y: 208, endPoint x: 573, endPoint y: 214, distance: 69.3
click at [573, 247] on span "This endpoint exports a wallet’s private key using Hybrid Public Key Encryption…" at bounding box center [637, 266] width 392 height 38
drag, startPoint x: 581, startPoint y: 213, endPoint x: 754, endPoint y: 210, distance: 173.0
click at [754, 247] on span "This endpoint exports a wallet’s private key using Hybrid Public Key Encryption…" at bounding box center [637, 266] width 392 height 38
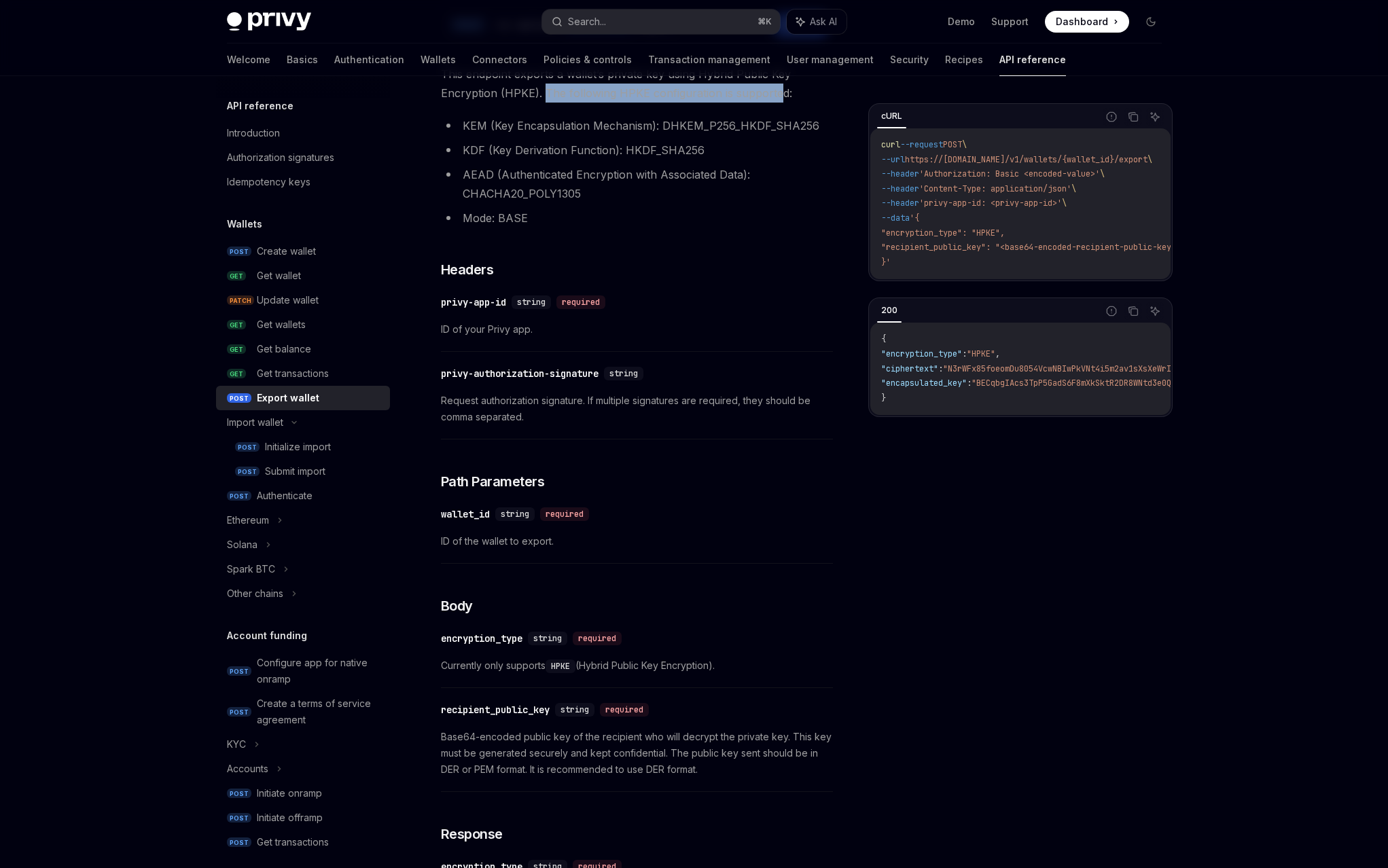
scroll to position [184, 0]
type textarea "*"
